Goal: Check status: Check status

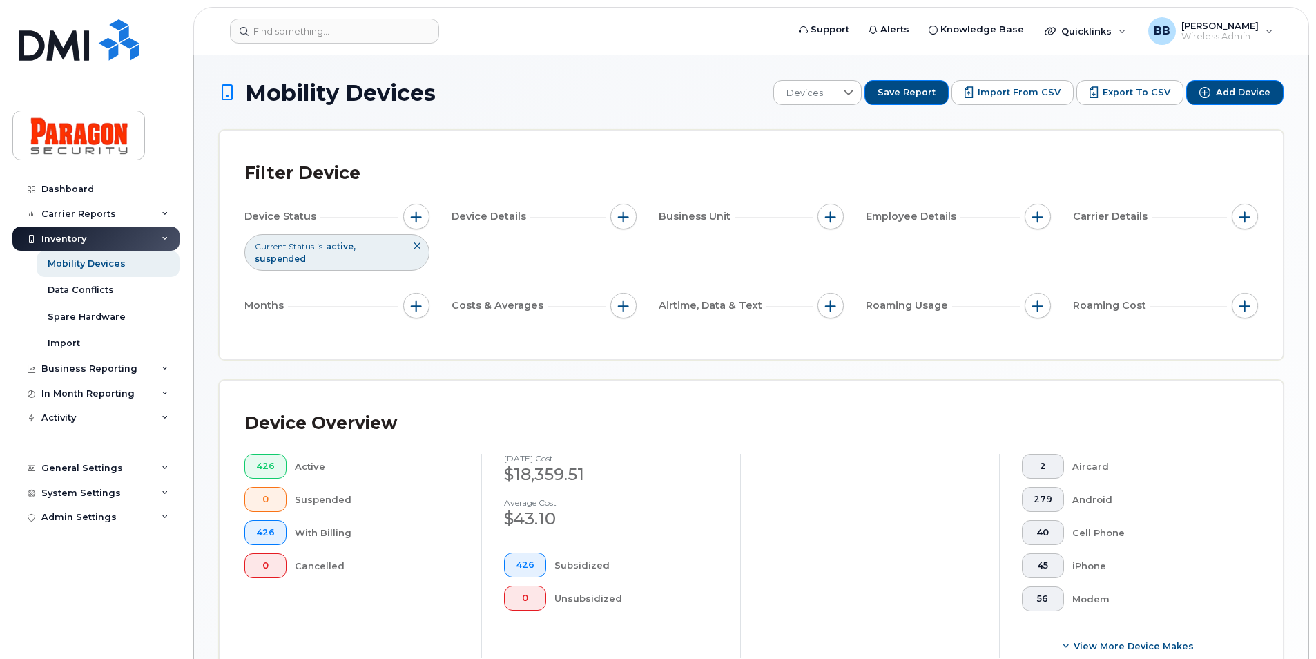
scroll to position [352, 0]
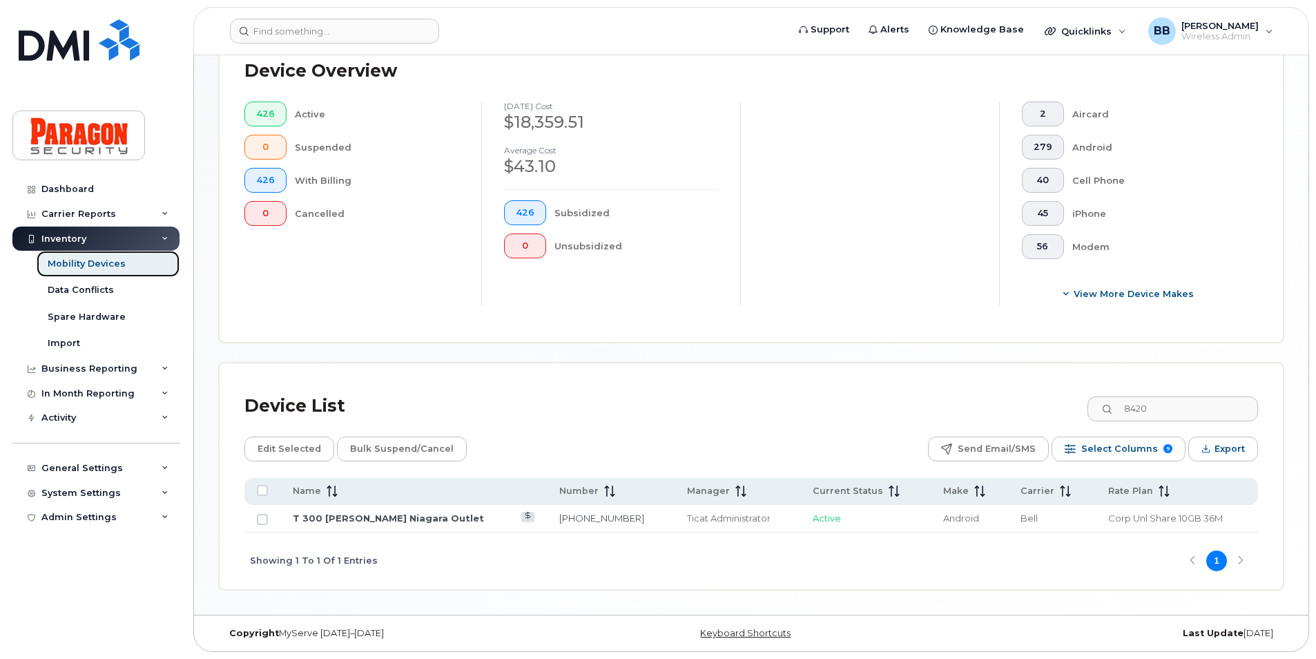
click at [143, 266] on link "Mobility Devices" at bounding box center [108, 264] width 143 height 26
drag, startPoint x: 1189, startPoint y: 407, endPoint x: 738, endPoint y: 441, distance: 452.1
click at [738, 441] on div "Device List 8420 Edit Selected Bulk Suspend/Cancel Send Email/SMS Select Column…" at bounding box center [751, 488] width 1014 height 201
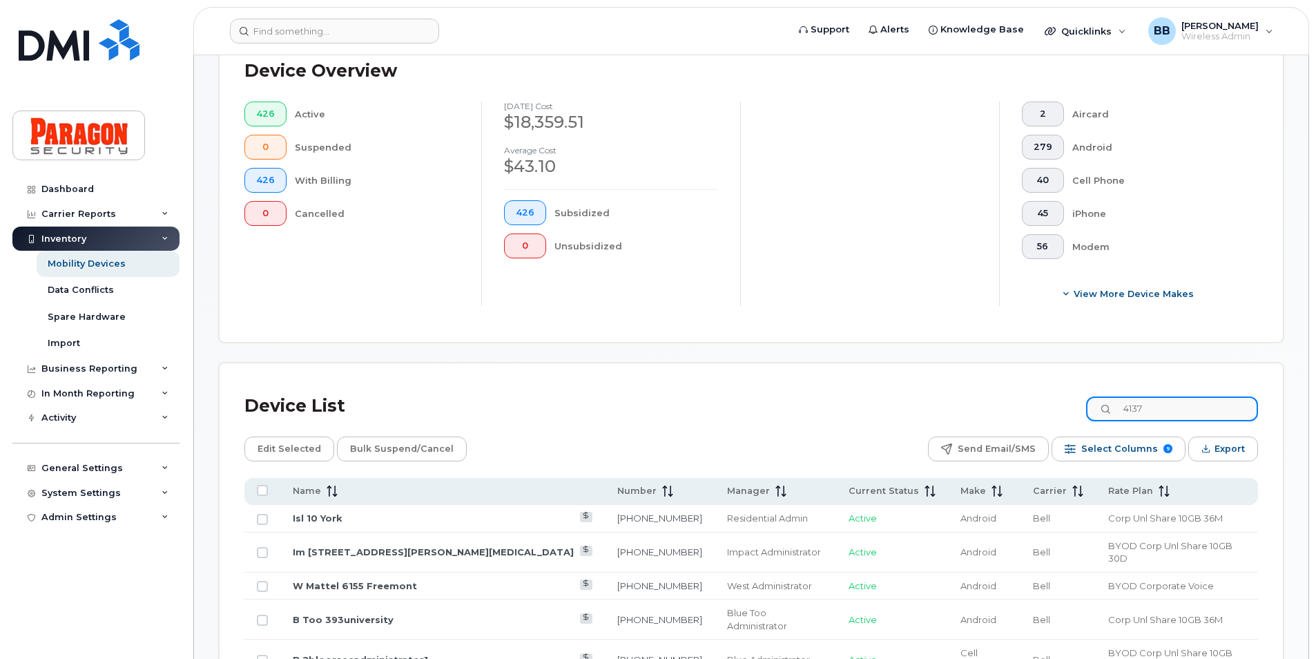
type input "4137"
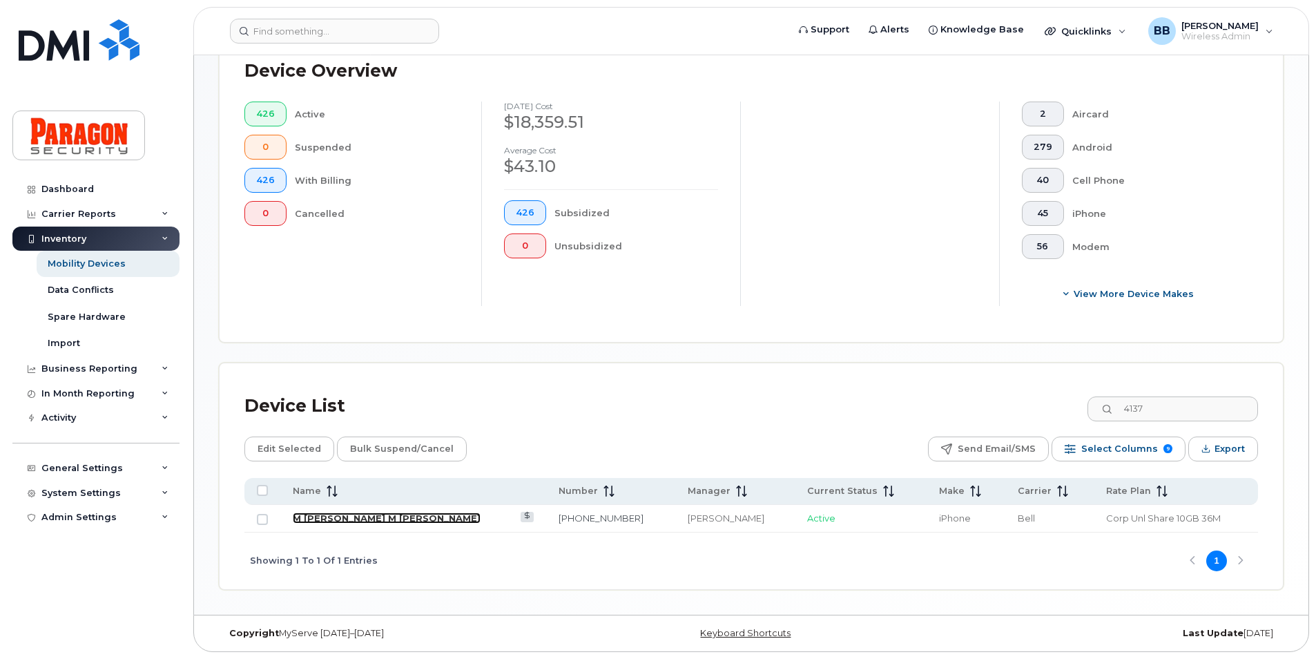
click at [342, 516] on link "M [PERSON_NAME] M [PERSON_NAME]" at bounding box center [387, 517] width 188 height 11
